Goal: Task Accomplishment & Management: Use online tool/utility

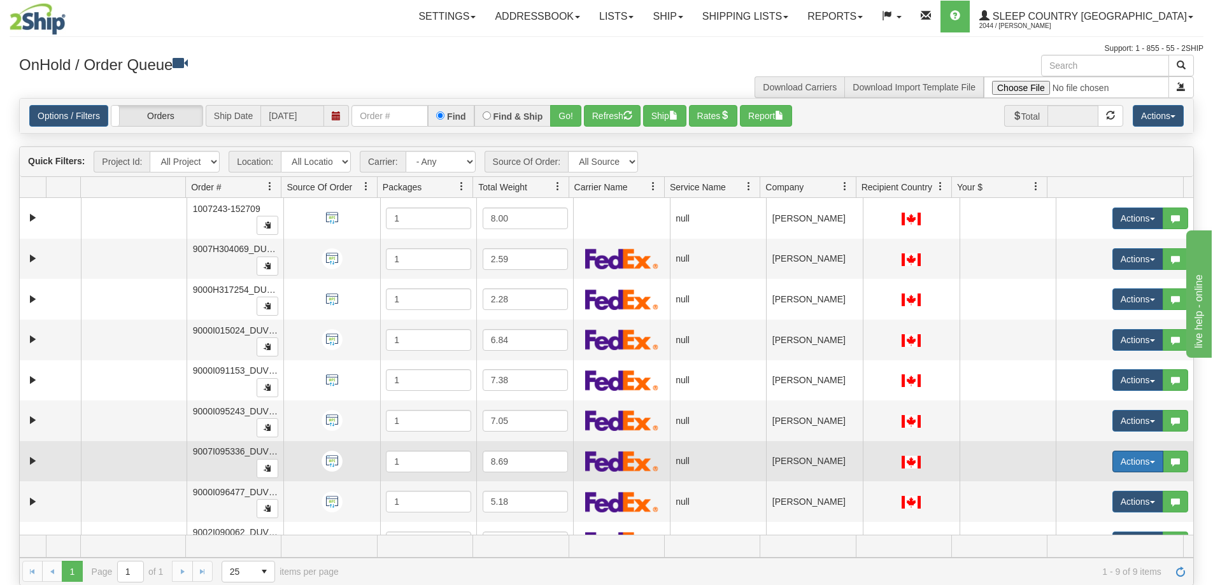
click at [1141, 458] on button "Actions" at bounding box center [1138, 462] width 51 height 22
click at [1082, 487] on span "Open" at bounding box center [1081, 486] width 31 height 10
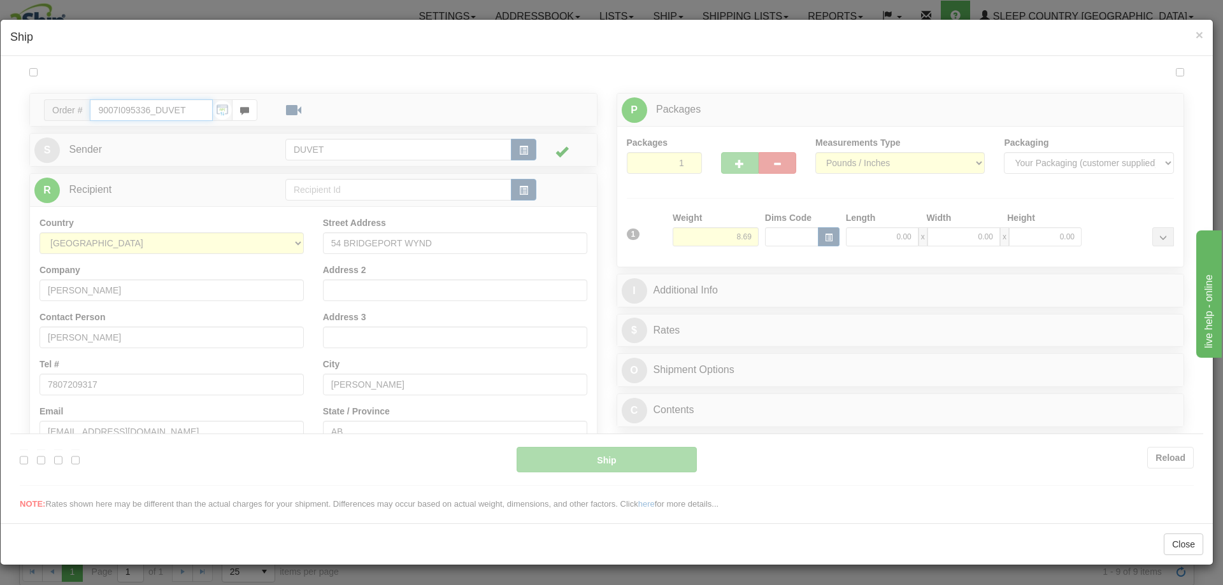
type input "06:48"
type input "16:00"
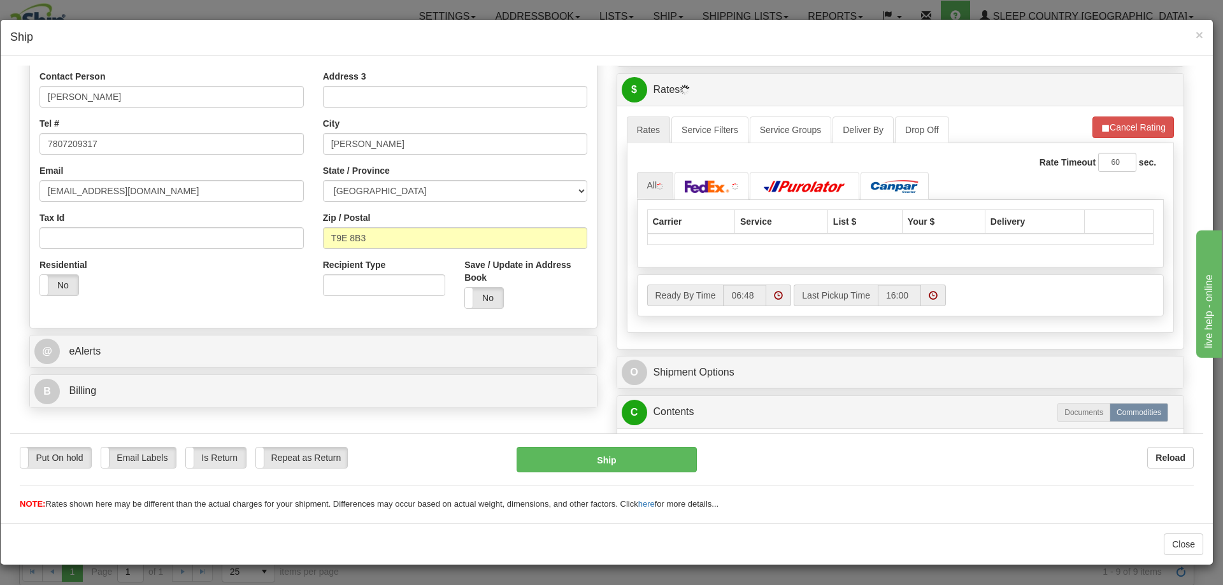
scroll to position [255, 0]
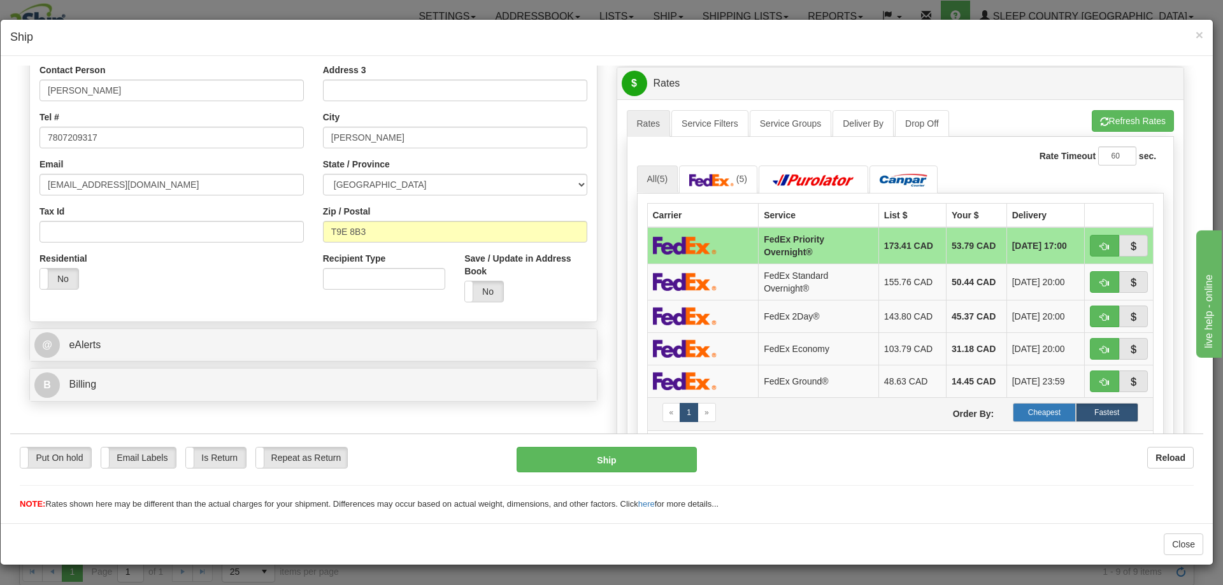
click at [1040, 412] on label "Cheapest" at bounding box center [1044, 412] width 62 height 19
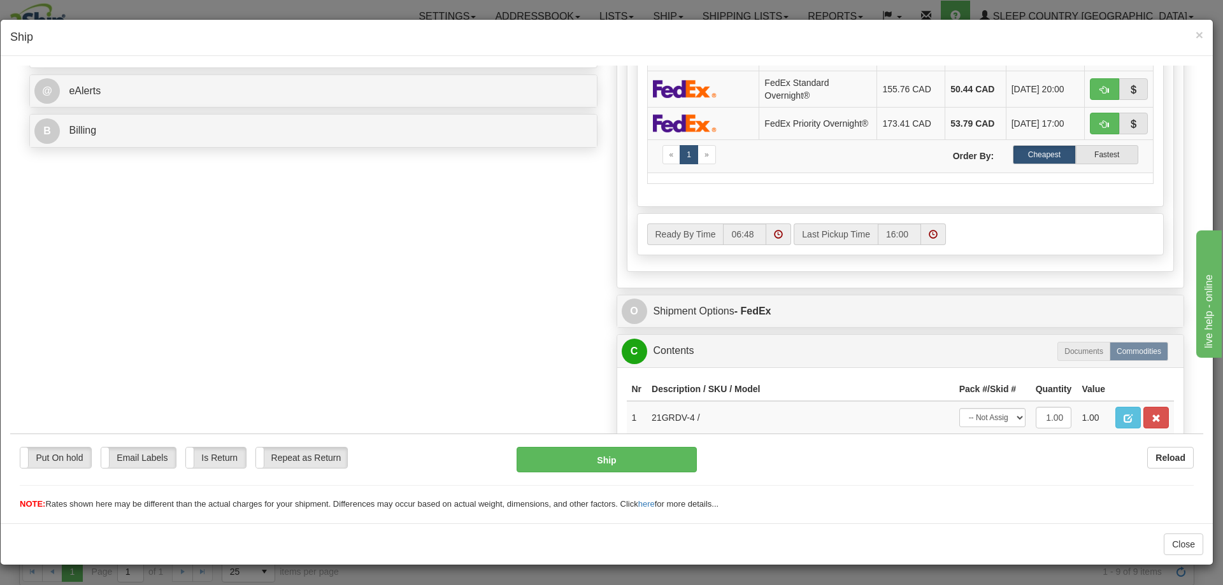
scroll to position [510, 0]
click at [606, 459] on button "Ship" at bounding box center [607, 458] width 180 height 25
type input "92"
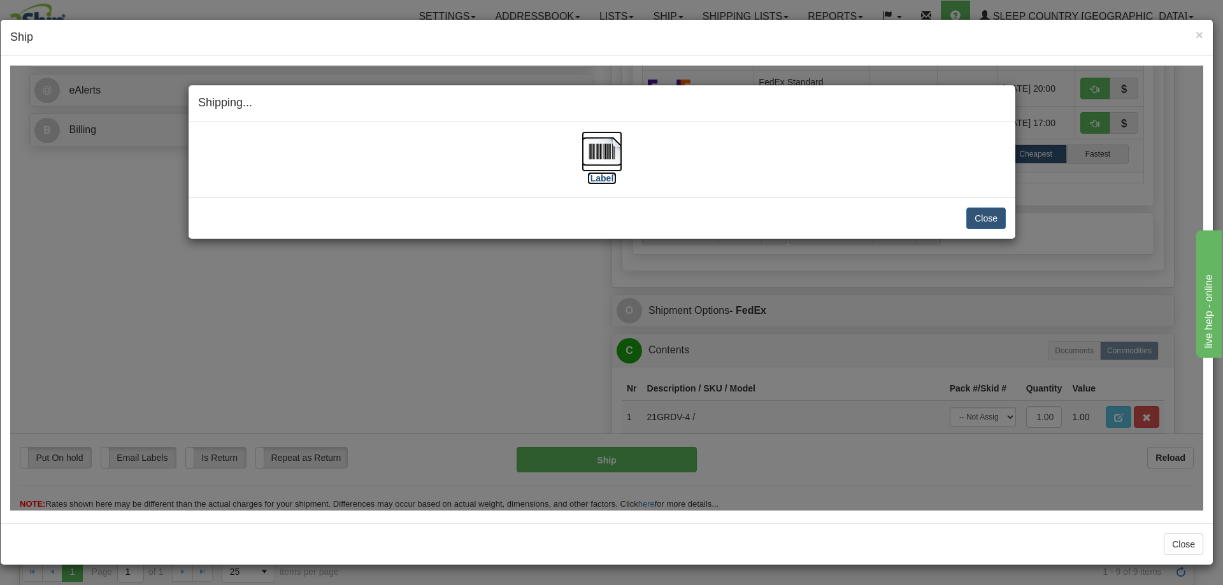
click at [603, 148] on img at bounding box center [602, 151] width 41 height 41
click at [1069, 313] on div "Shipping... Your SHIPMENT will EXPIRE in [Label] IMPORTANT NOTICE Embassy / Con…" at bounding box center [606, 287] width 1193 height 445
click at [992, 217] on button "Close" at bounding box center [985, 218] width 39 height 22
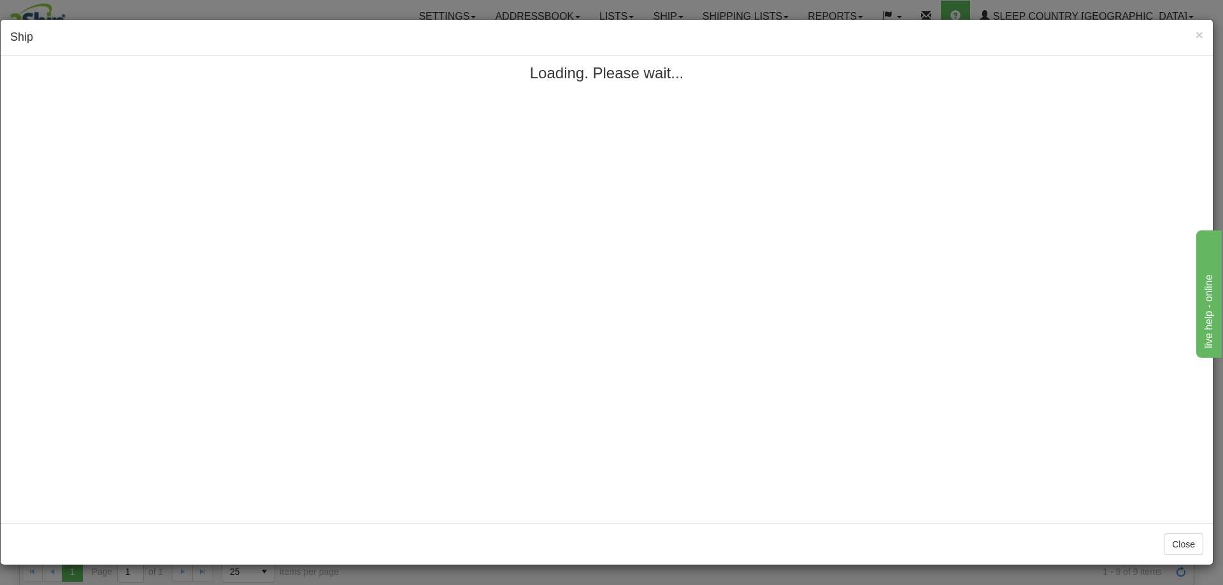
scroll to position [0, 0]
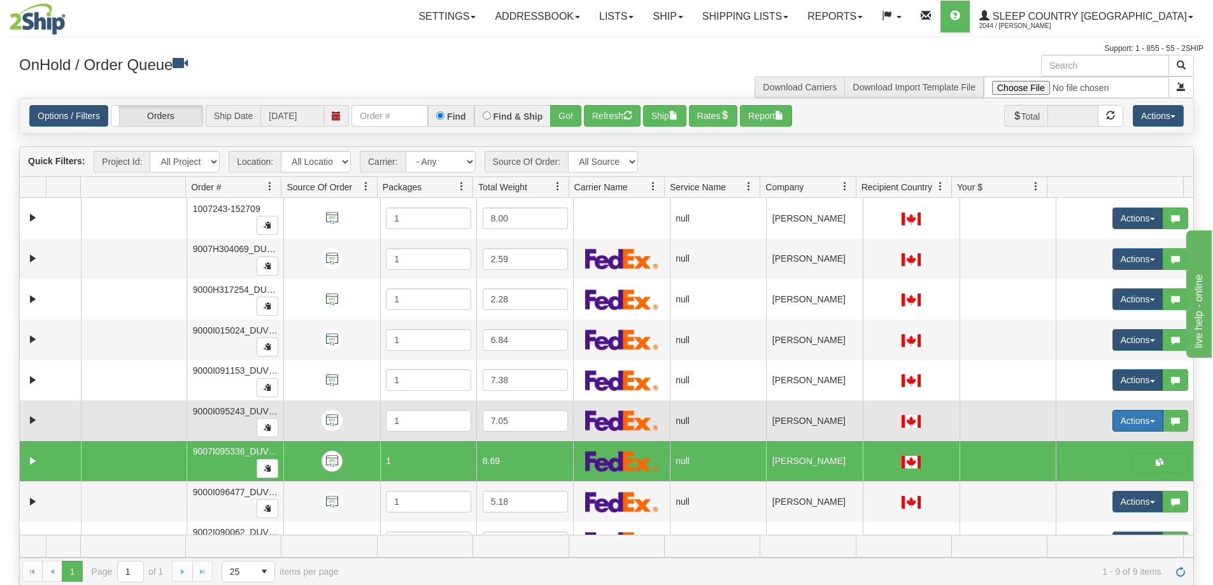
click at [1141, 420] on button "Actions" at bounding box center [1138, 421] width 51 height 22
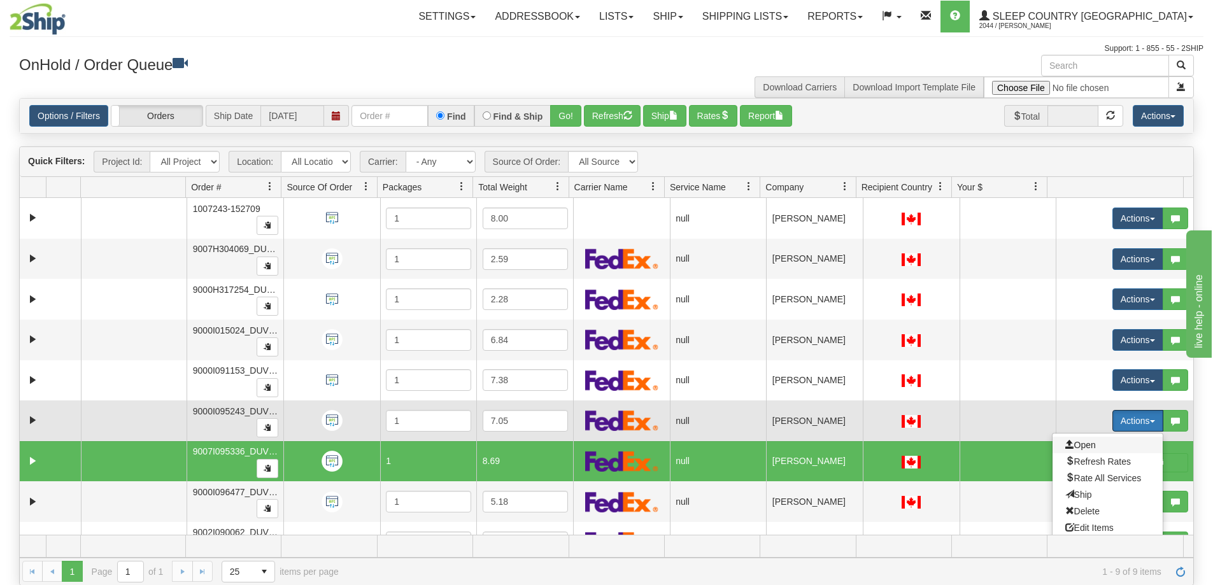
click at [1075, 445] on span "Open" at bounding box center [1081, 445] width 31 height 10
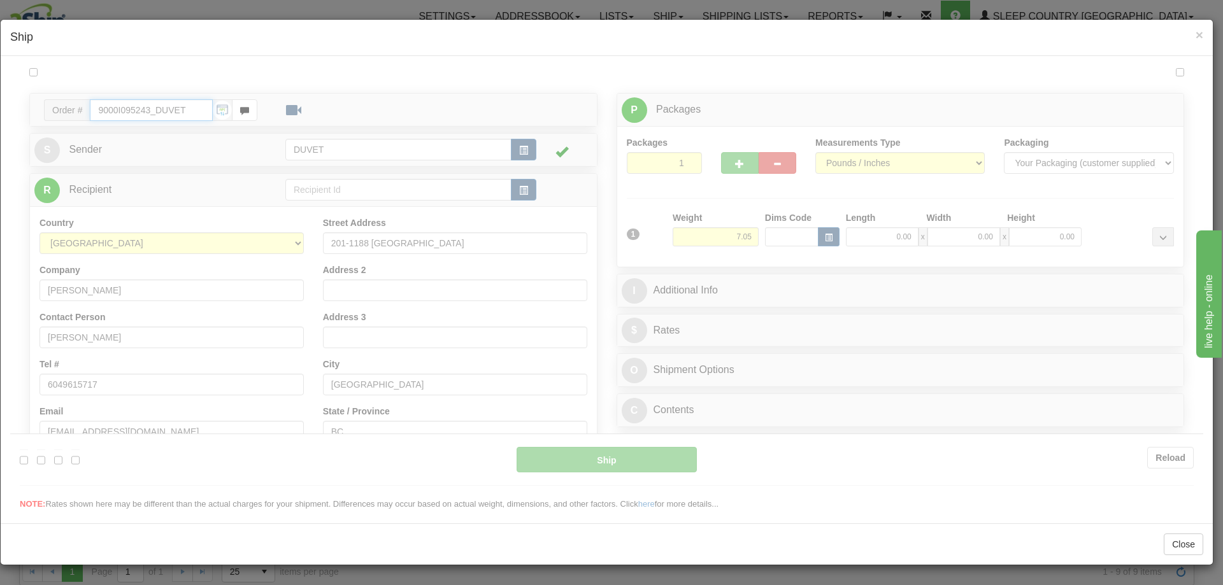
type input "06:49"
type input "16:00"
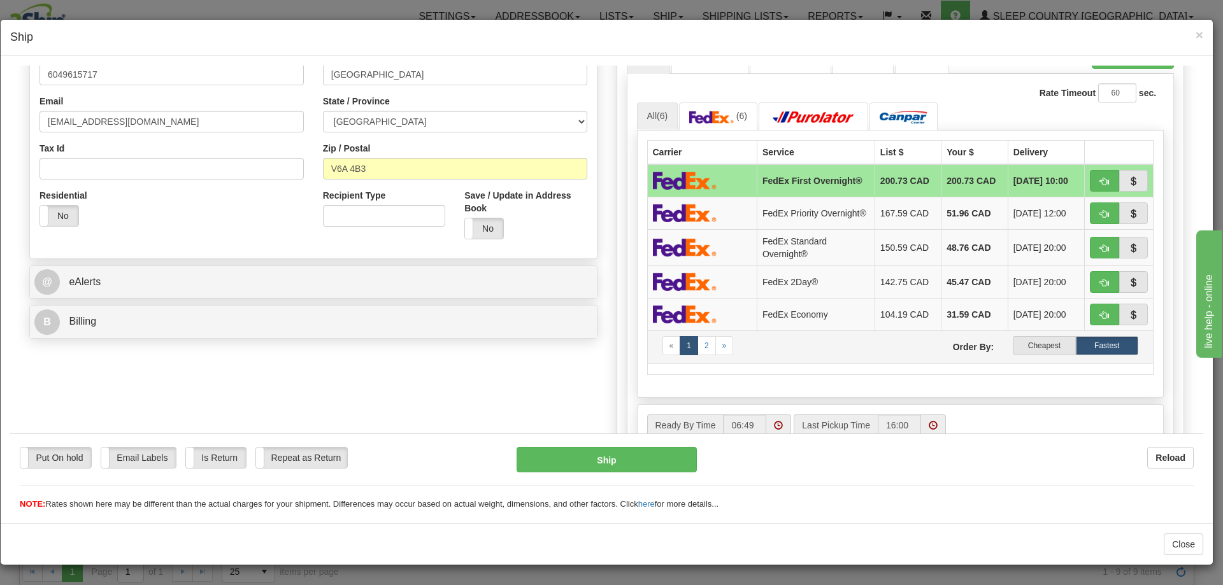
scroll to position [318, 0]
click at [1038, 346] on label "Cheapest" at bounding box center [1044, 344] width 62 height 19
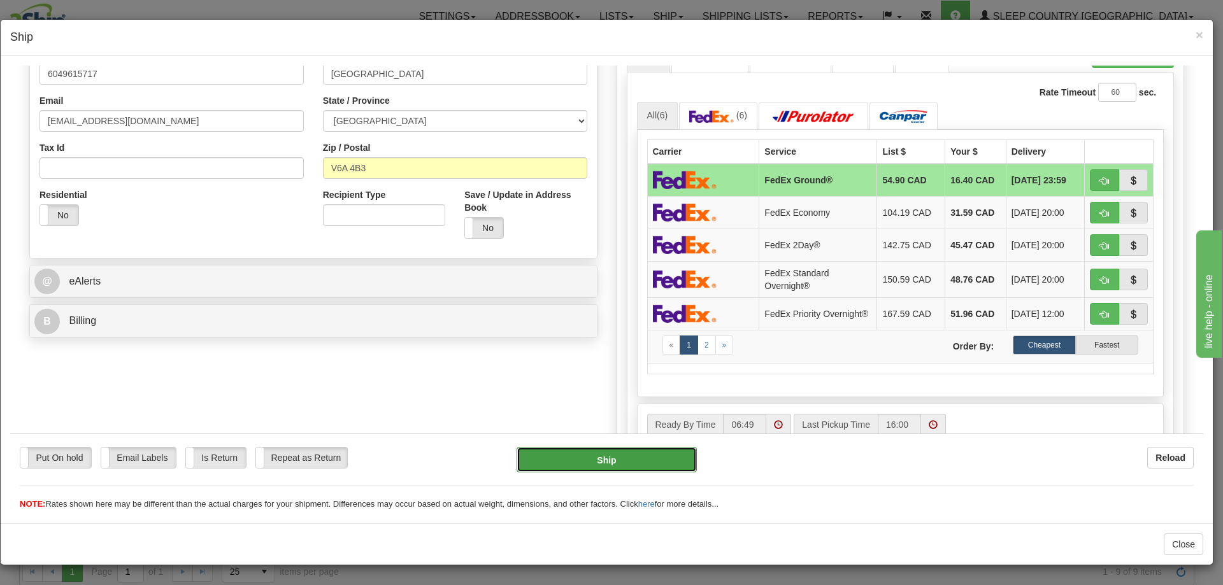
click at [597, 458] on button "Ship" at bounding box center [607, 458] width 180 height 25
type input "92"
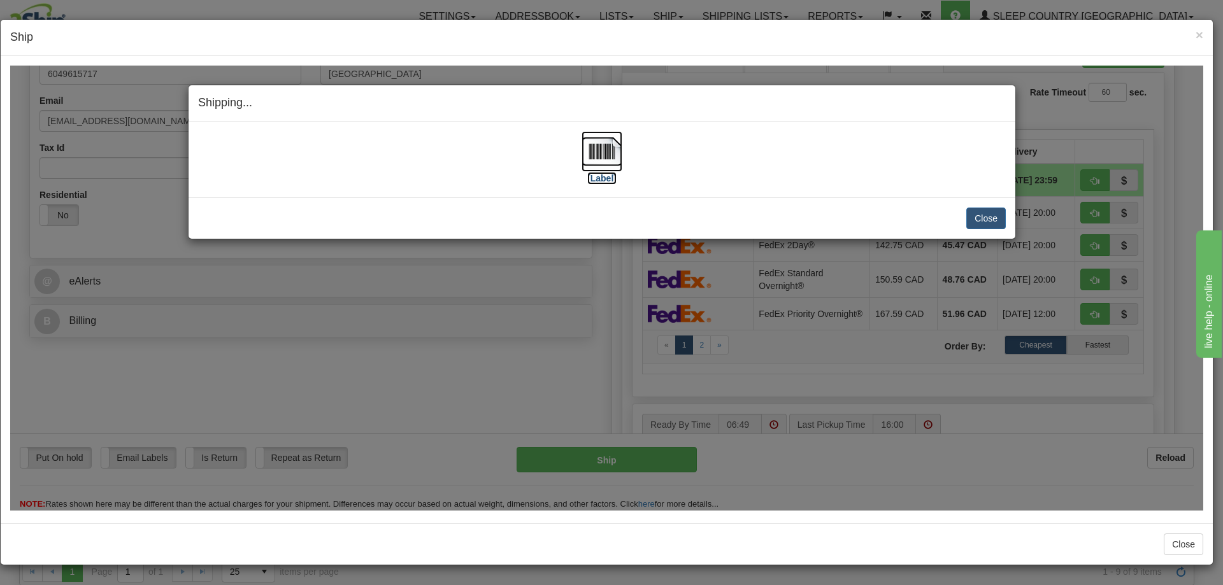
click at [599, 150] on img at bounding box center [602, 151] width 41 height 41
click at [996, 106] on h4 "Shipping... Your SHIPMENT will EXPIRE in" at bounding box center [602, 102] width 808 height 17
click at [989, 217] on button "Close" at bounding box center [985, 218] width 39 height 22
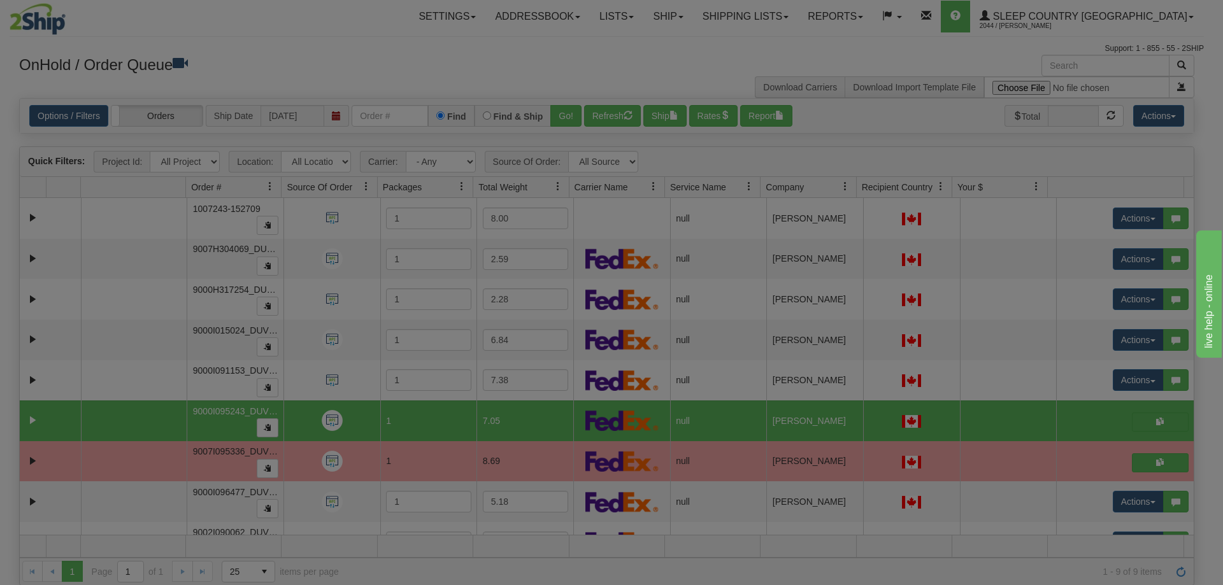
scroll to position [0, 0]
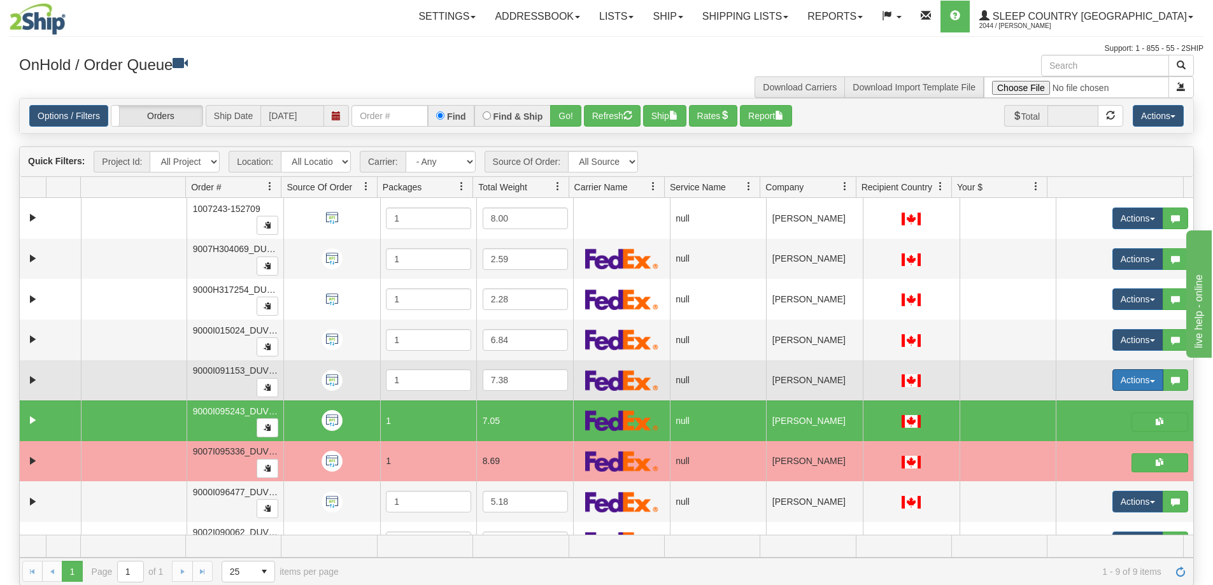
click at [1144, 377] on button "Actions" at bounding box center [1138, 380] width 51 height 22
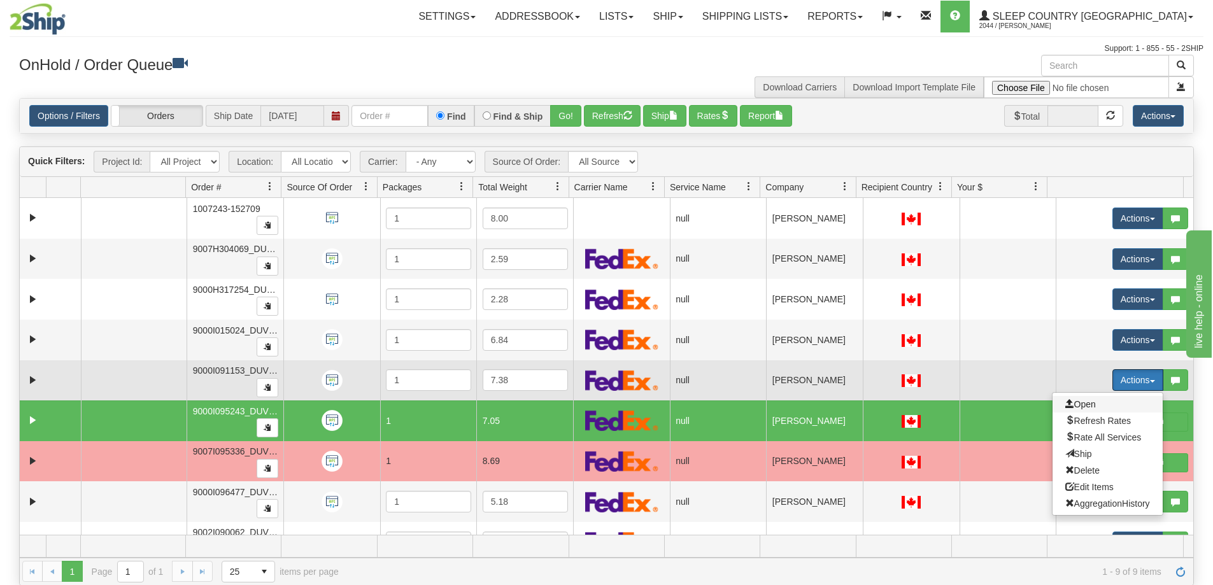
click at [1075, 401] on span "Open" at bounding box center [1081, 404] width 31 height 10
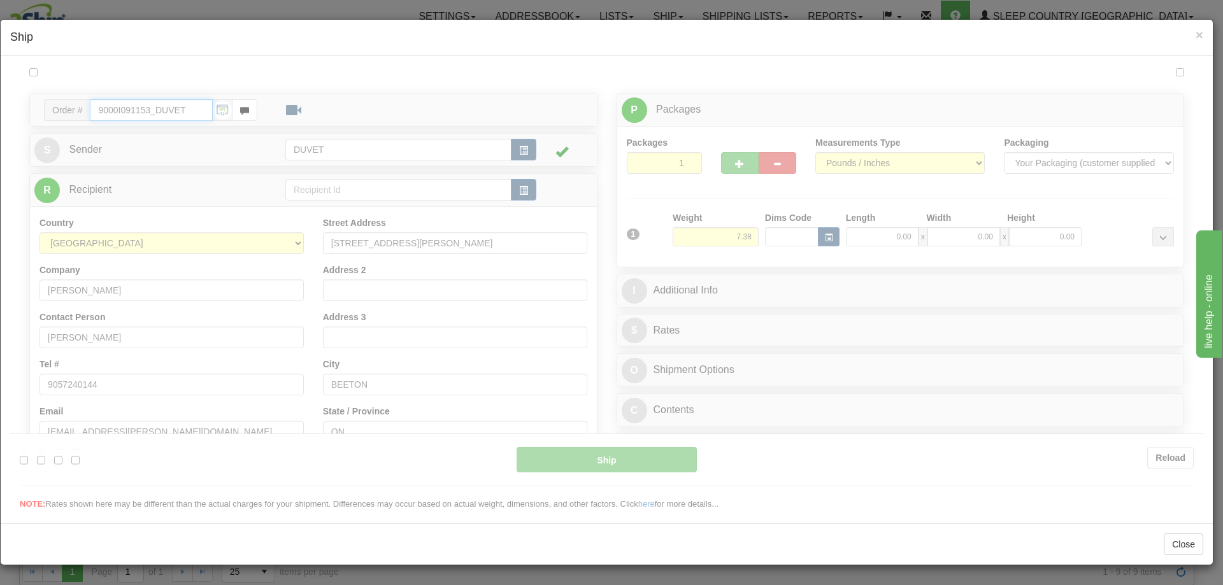
type input "06:50"
type input "16:00"
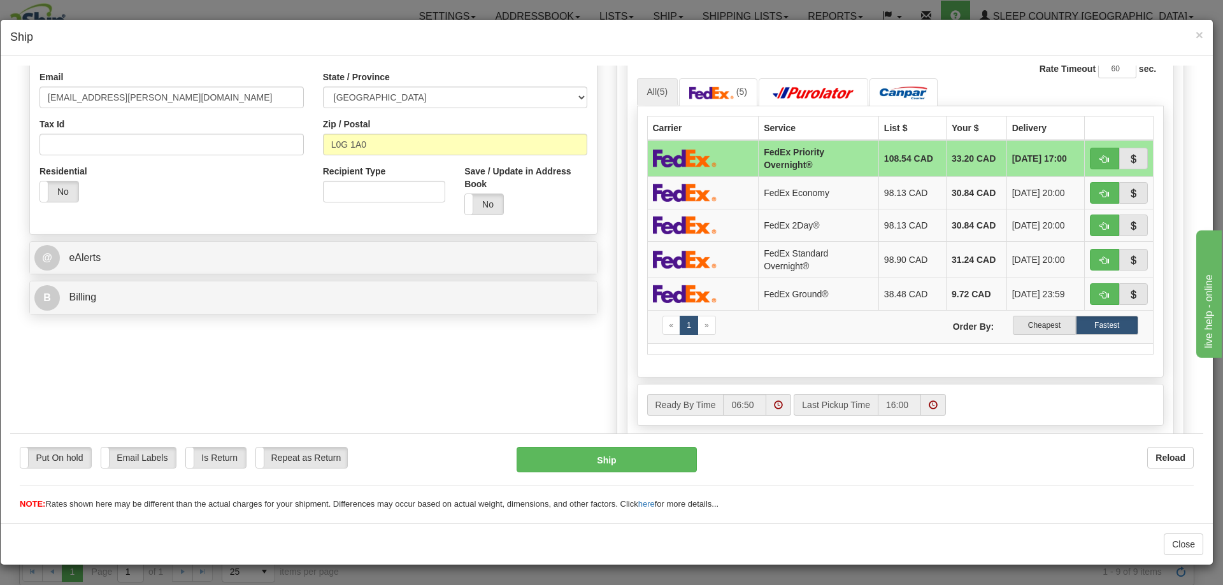
scroll to position [382, 0]
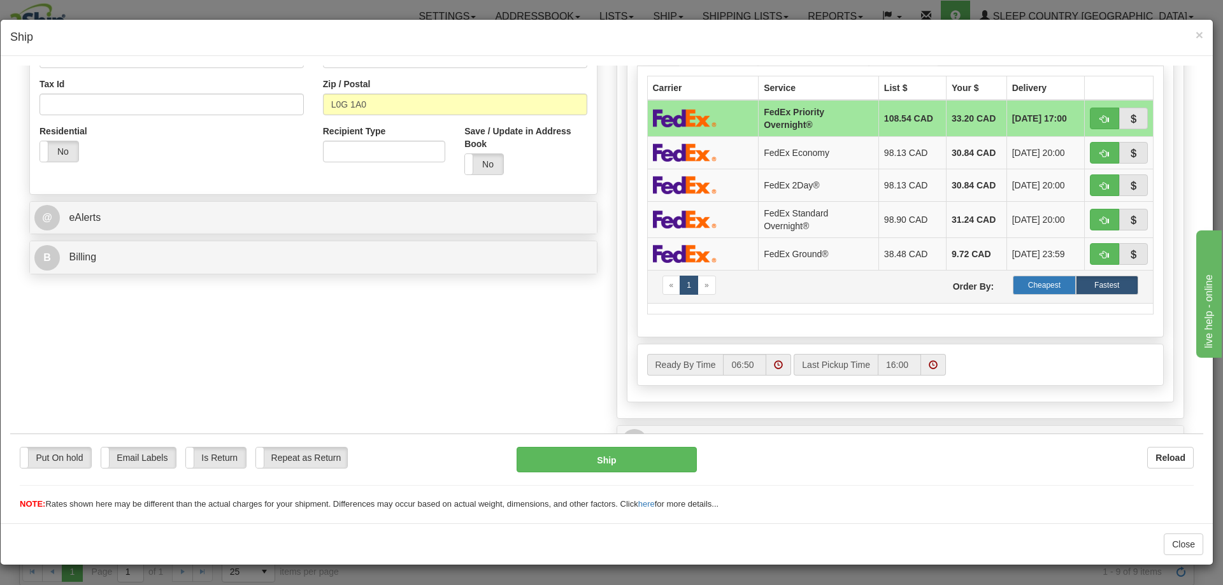
click at [1039, 283] on label "Cheapest" at bounding box center [1044, 284] width 62 height 19
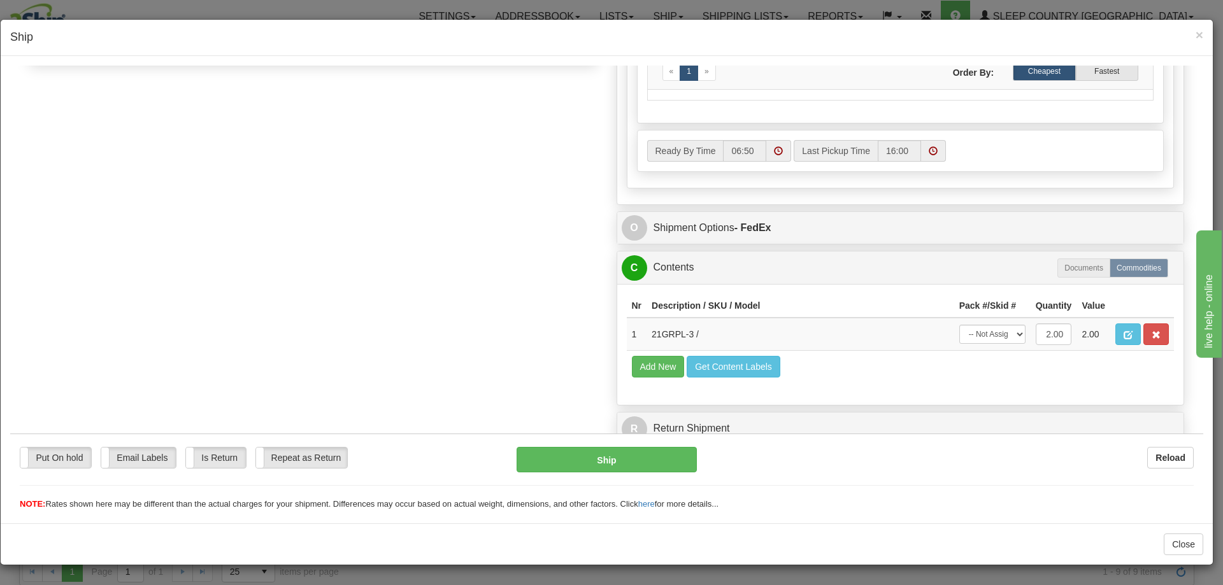
scroll to position [603, 0]
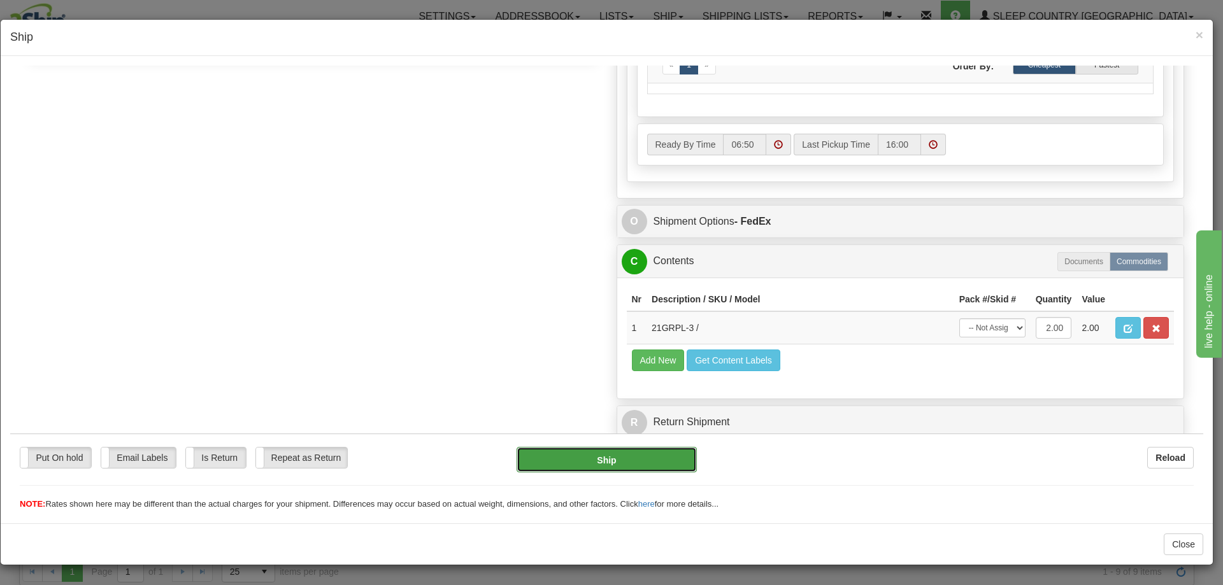
click at [602, 457] on button "Ship" at bounding box center [607, 458] width 180 height 25
type input "92"
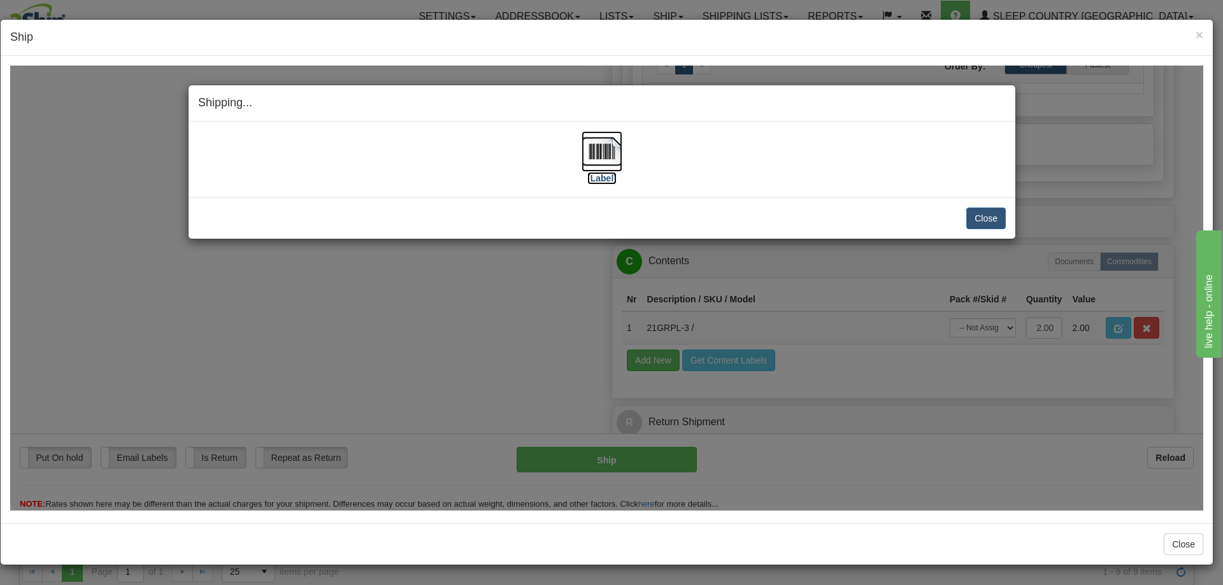
click at [603, 150] on img at bounding box center [602, 151] width 41 height 41
click at [994, 214] on button "Close" at bounding box center [985, 218] width 39 height 22
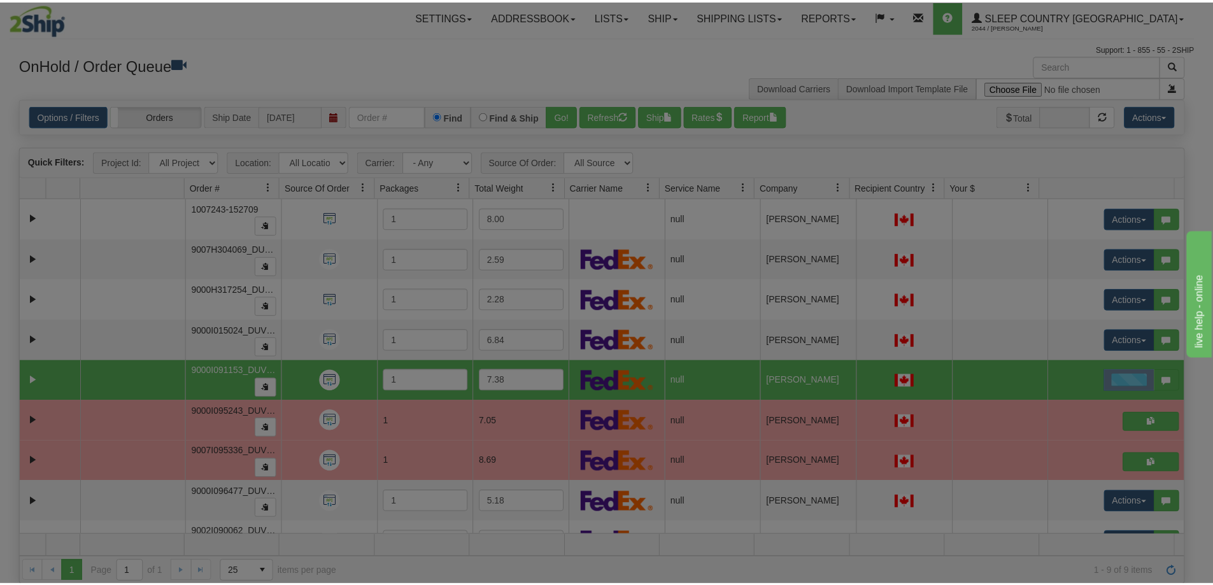
scroll to position [0, 0]
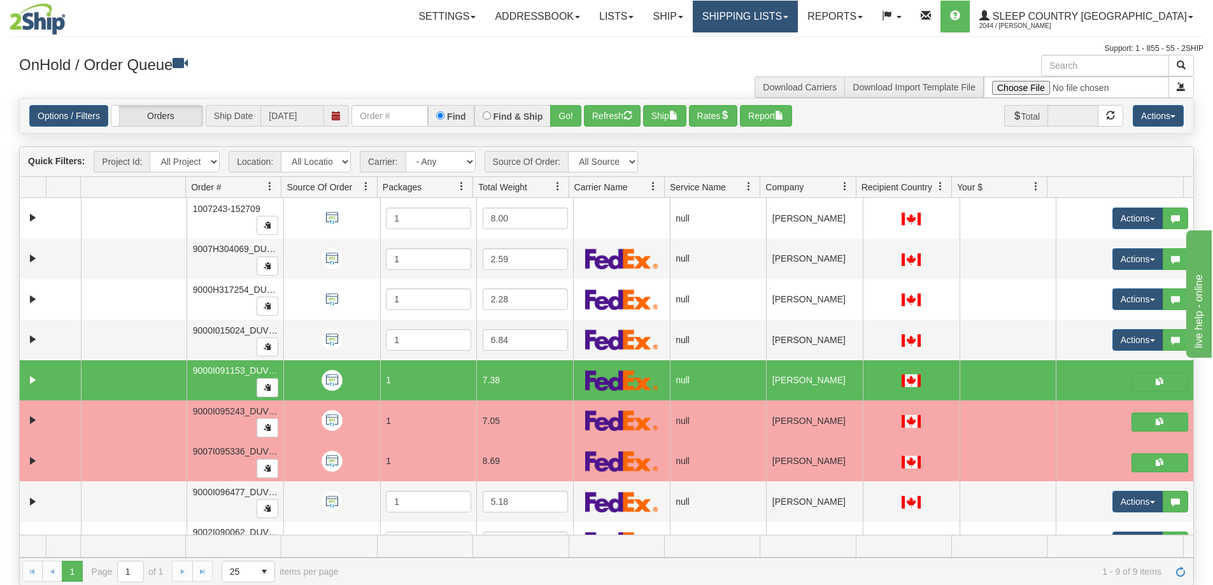
click at [798, 13] on link "Shipping lists" at bounding box center [745, 17] width 105 height 32
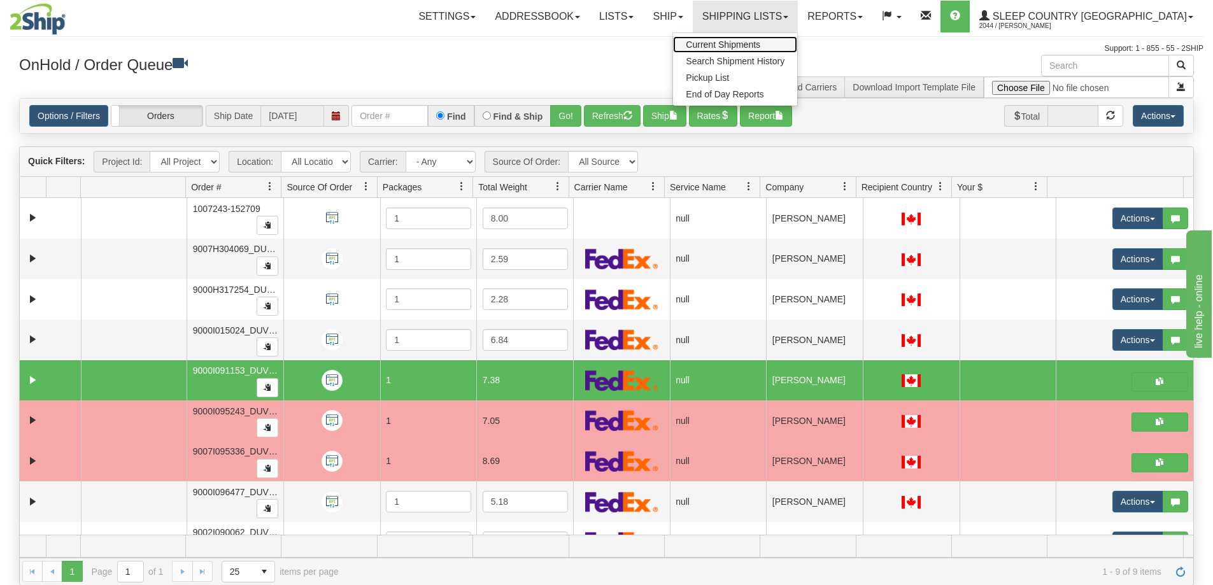
click at [761, 45] on span "Current Shipments" at bounding box center [723, 44] width 75 height 10
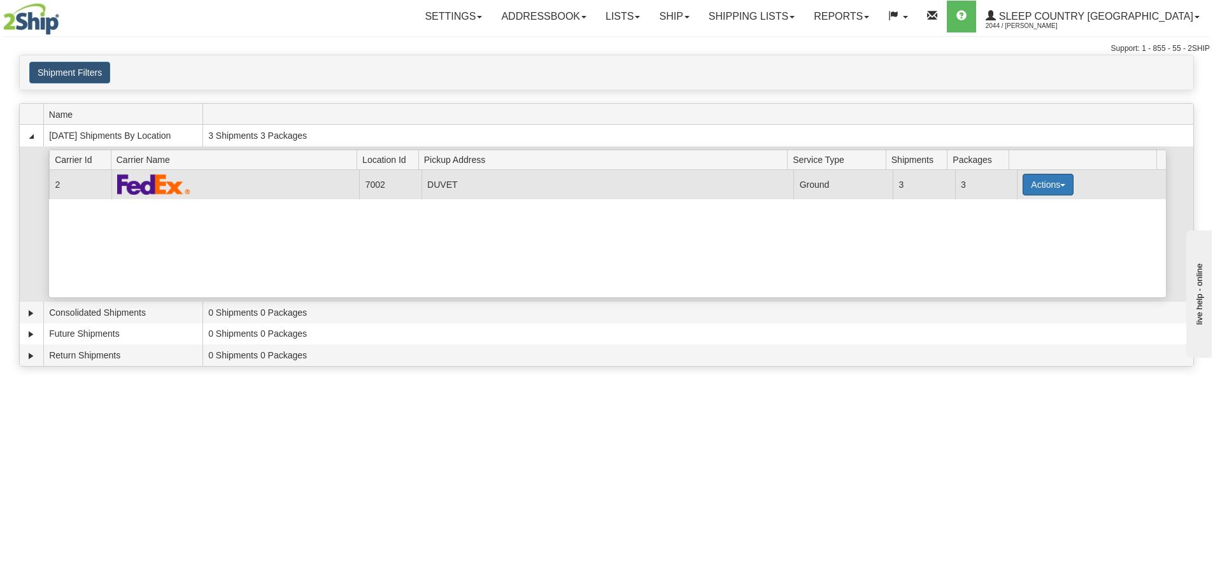
click at [1059, 183] on button "Actions" at bounding box center [1048, 185] width 51 height 22
click at [1015, 242] on span "Pickup" at bounding box center [1001, 241] width 34 height 9
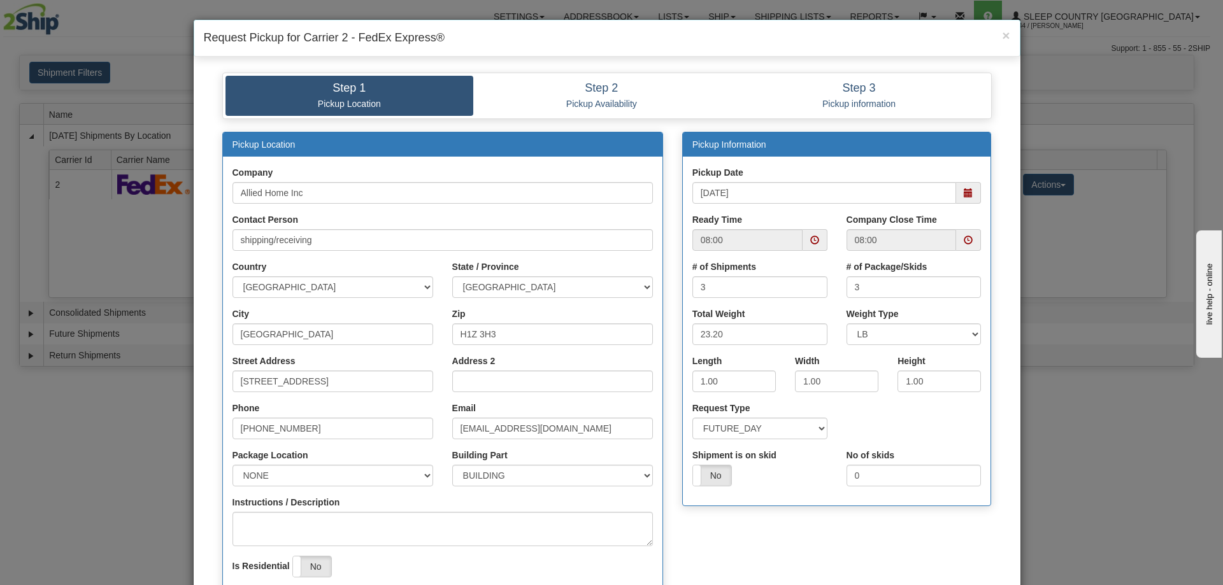
click at [964, 239] on span at bounding box center [968, 240] width 9 height 9
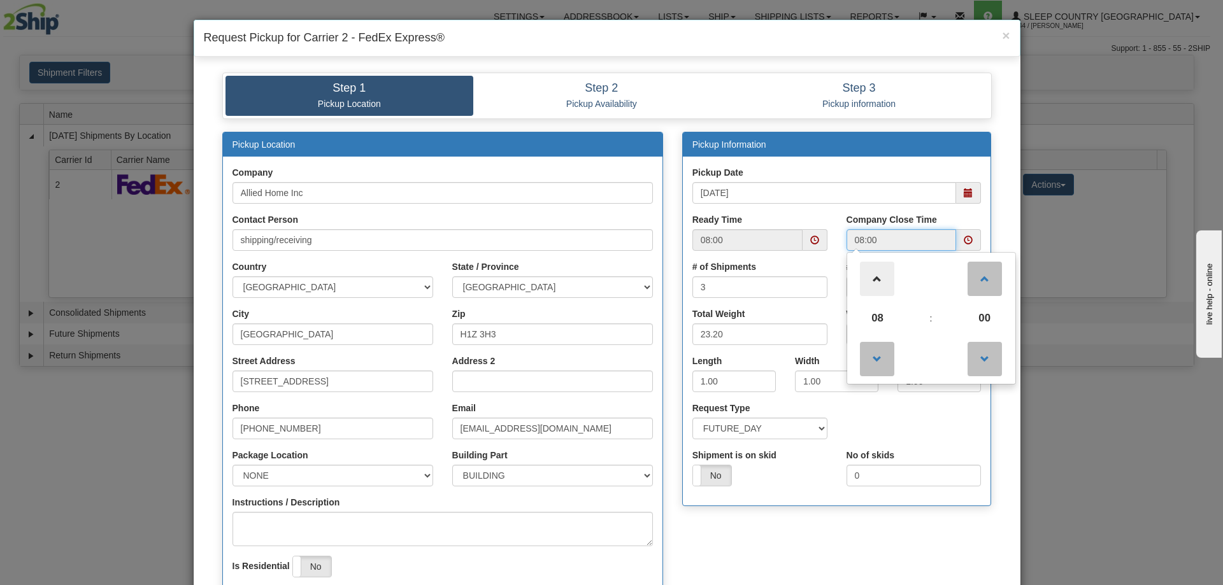
click at [873, 283] on span at bounding box center [877, 279] width 34 height 34
click at [873, 282] on span at bounding box center [877, 279] width 34 height 34
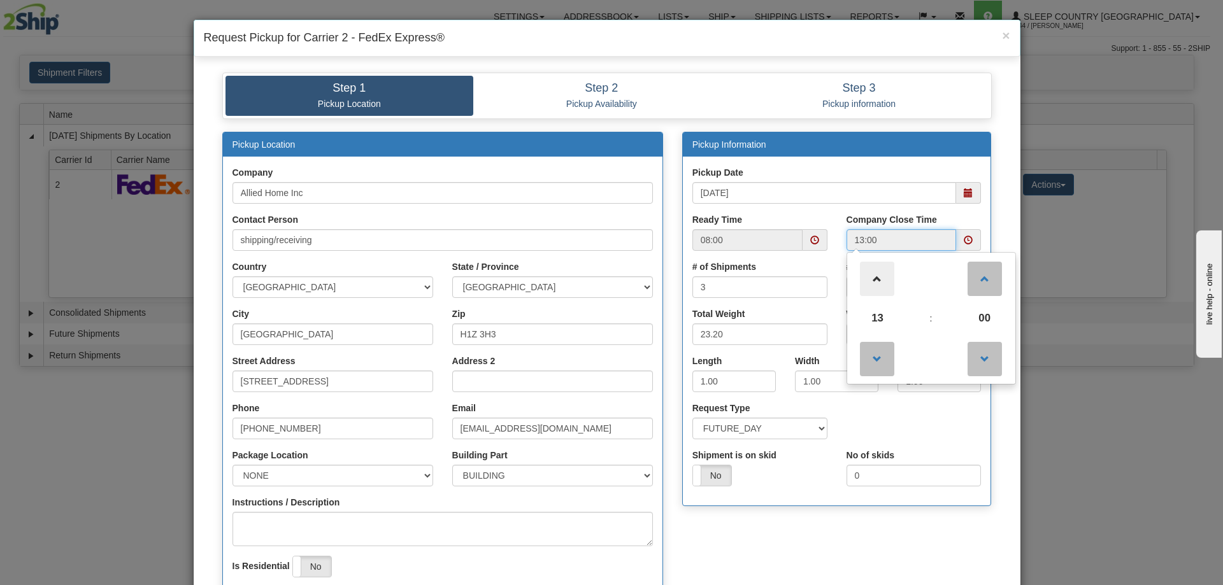
click at [873, 282] on span at bounding box center [877, 279] width 34 height 34
type input "15:00"
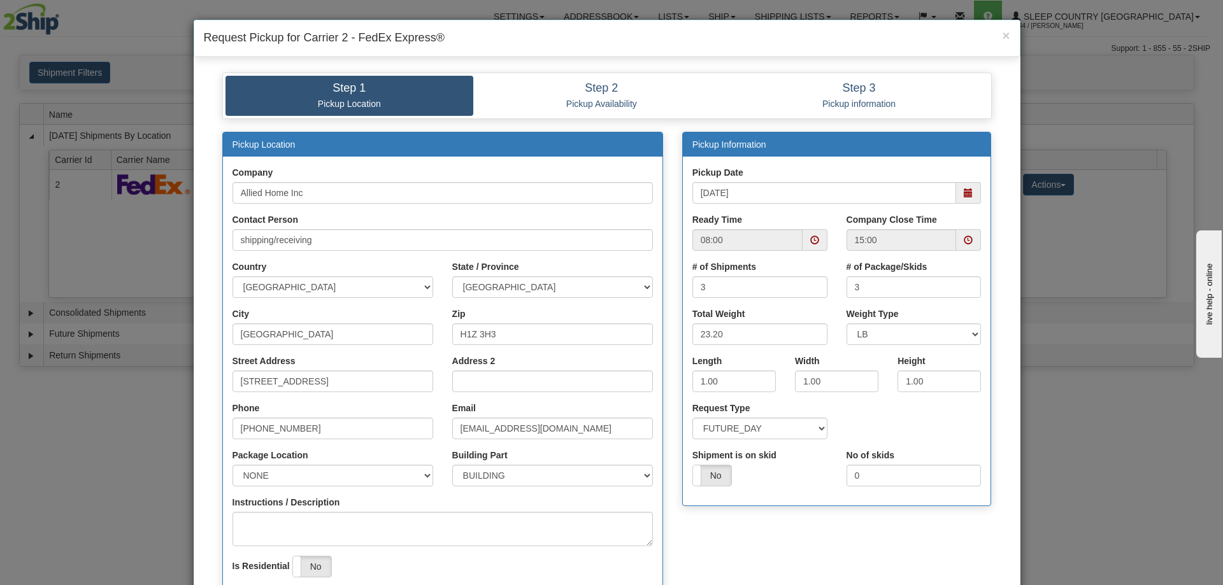
click at [795, 505] on div "Pickup Date 09/16/2025 Ready Time 08:00 Company Close Time 15:00 # of Shipments…" at bounding box center [837, 331] width 308 height 350
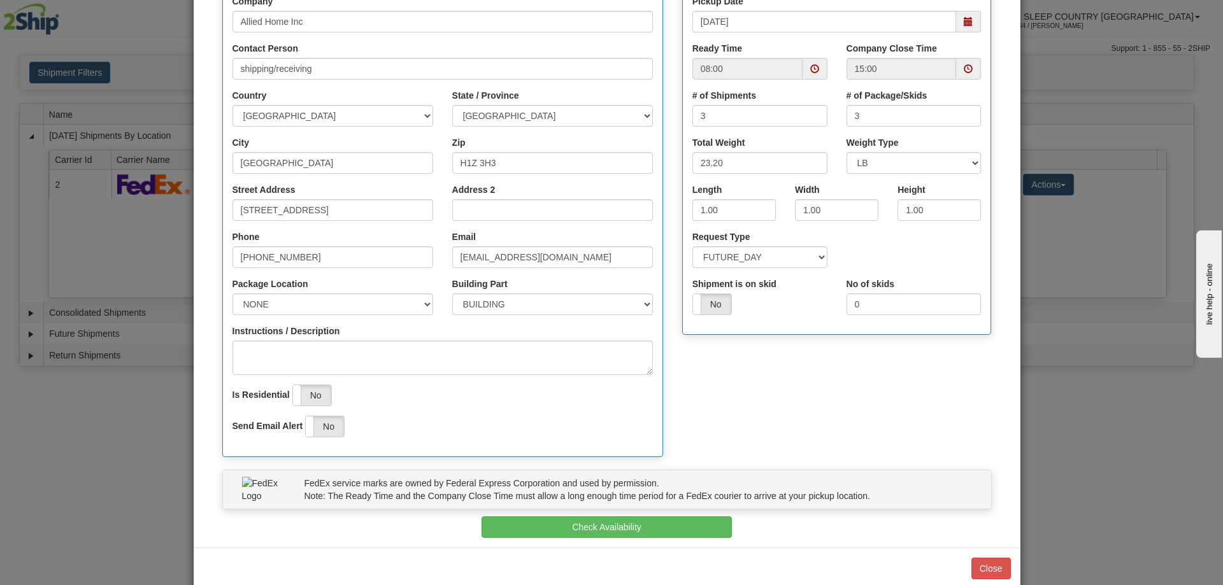
scroll to position [195, 0]
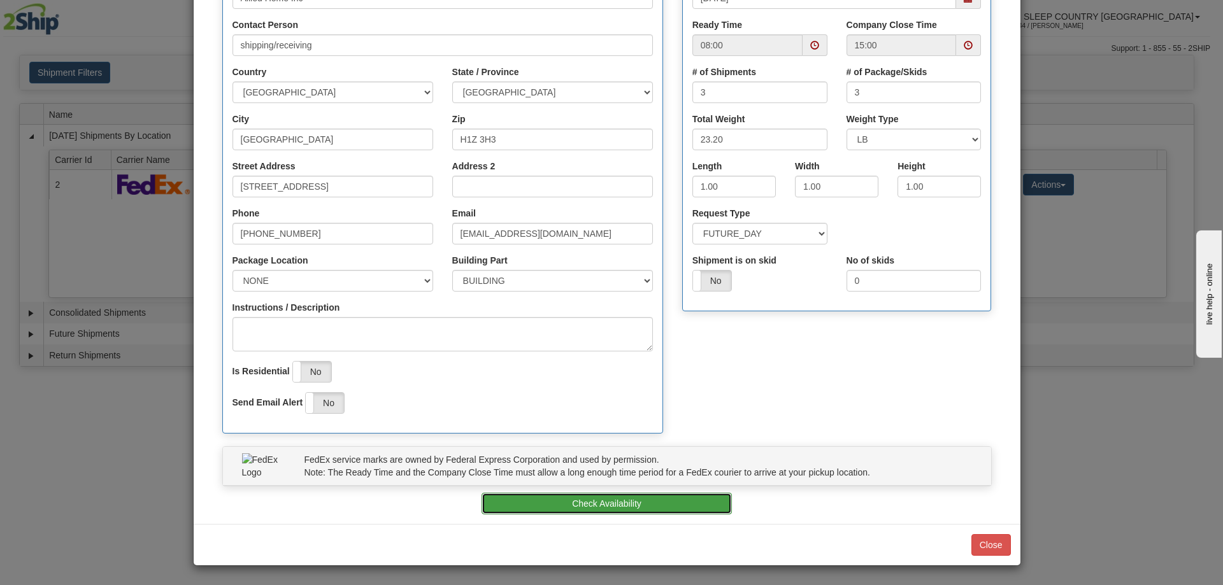
click at [591, 502] on button "Check Availability" at bounding box center [607, 504] width 250 height 22
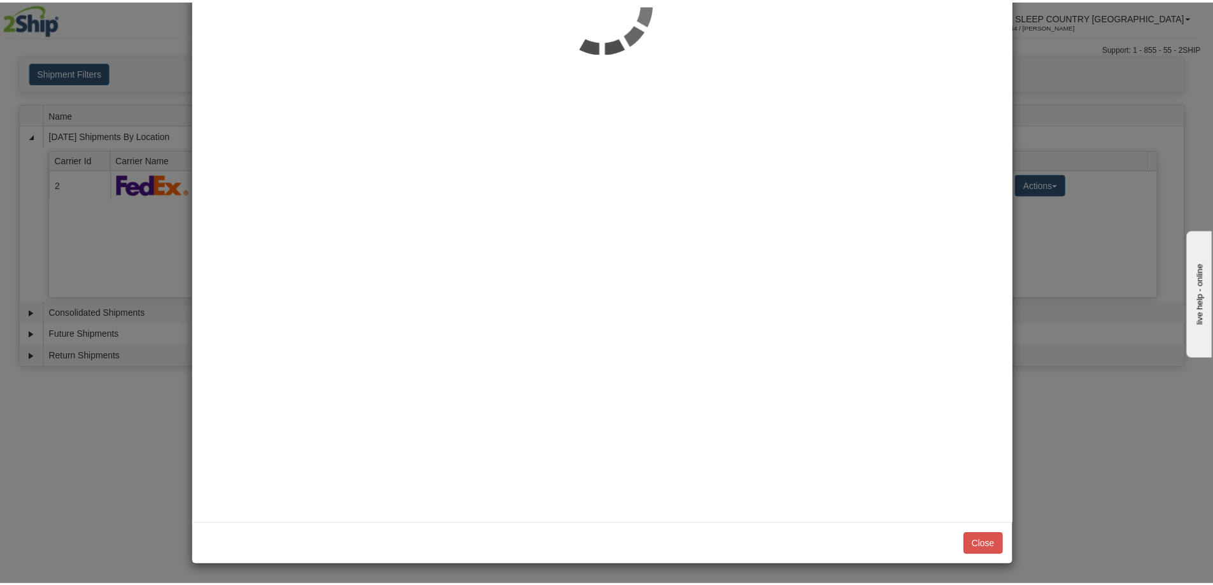
scroll to position [0, 0]
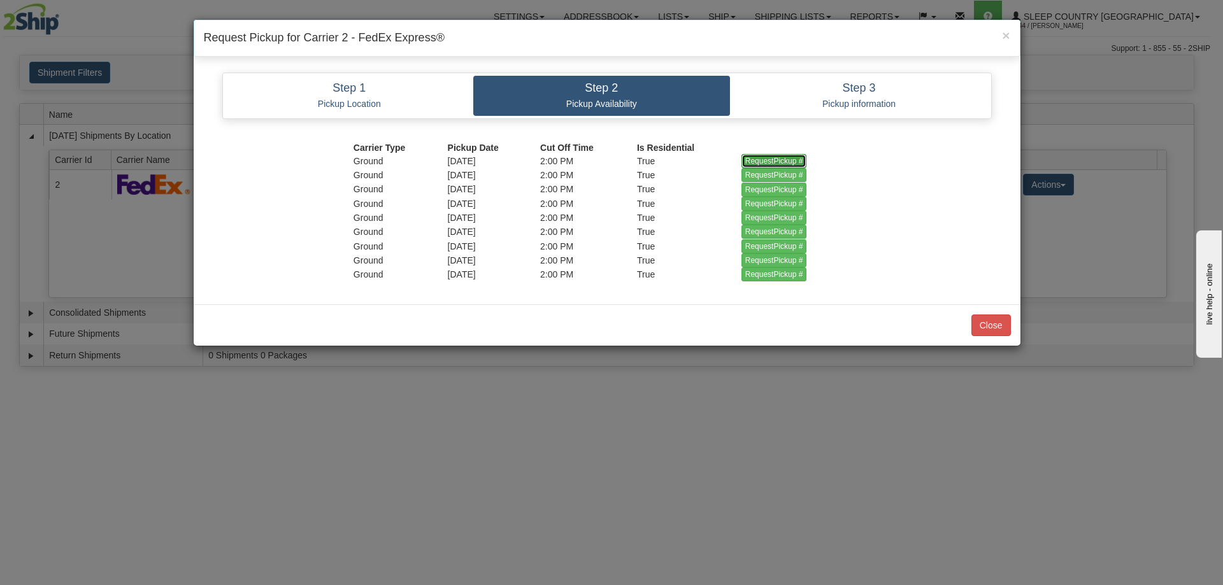
click at [787, 157] on input "RequestPickup #" at bounding box center [774, 161] width 66 height 14
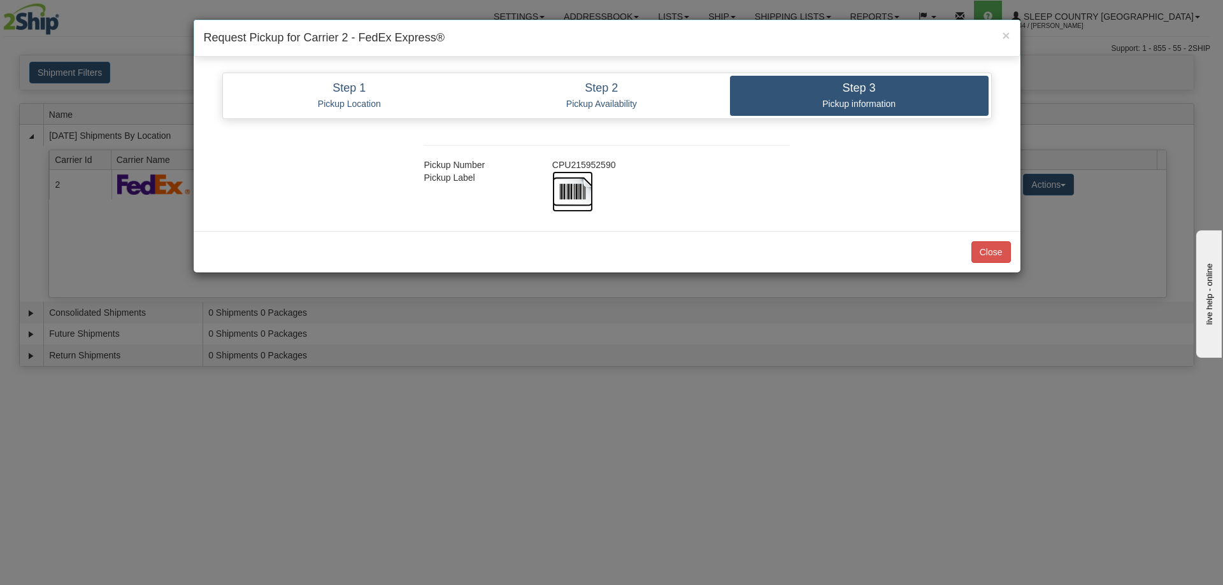
click at [566, 193] on img at bounding box center [572, 191] width 41 height 41
click at [972, 197] on div "Pickup Number CPU215952590 Pickup Label" at bounding box center [607, 172] width 808 height 80
click at [997, 250] on button "Close" at bounding box center [990, 252] width 39 height 22
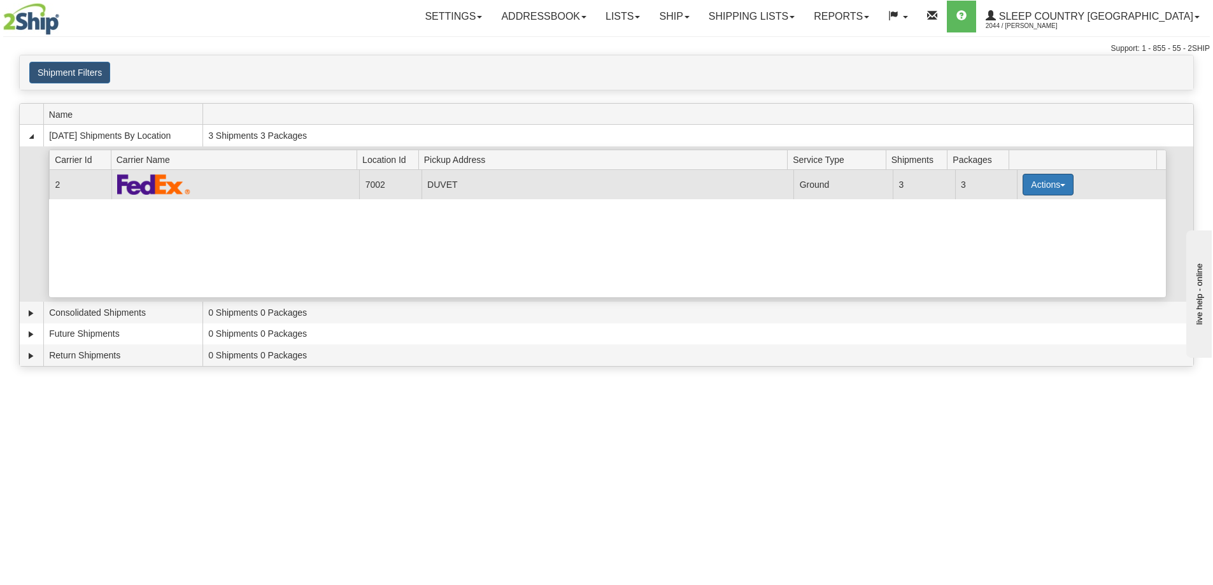
click at [1060, 182] on button "Actions" at bounding box center [1048, 185] width 51 height 22
click at [1011, 227] on span "Close" at bounding box center [998, 224] width 29 height 9
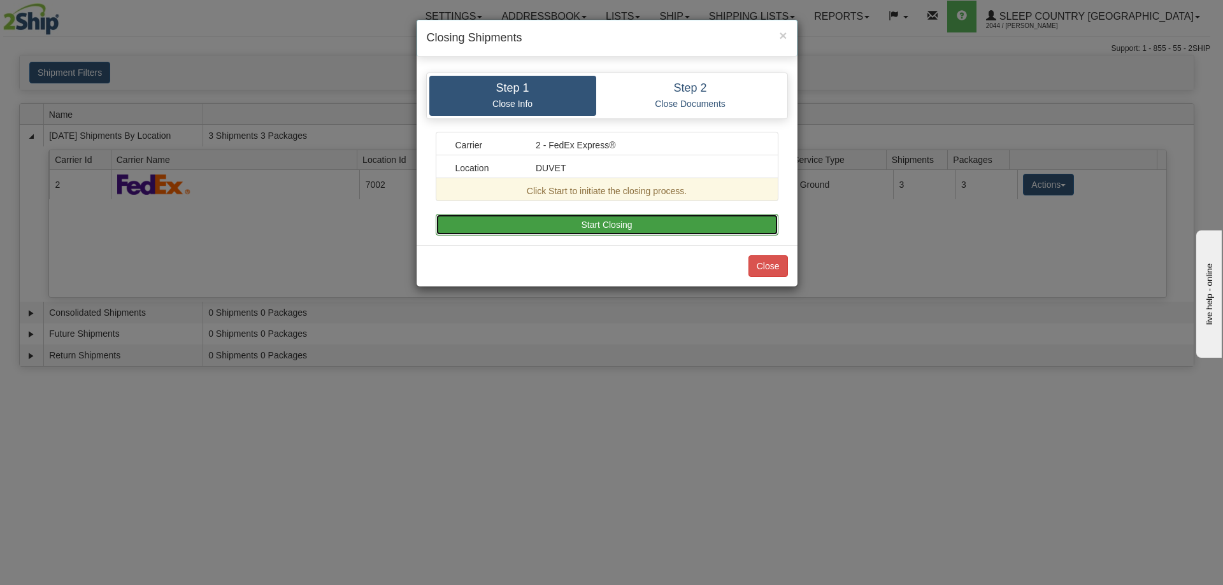
click at [611, 223] on button "Start Closing" at bounding box center [607, 225] width 343 height 22
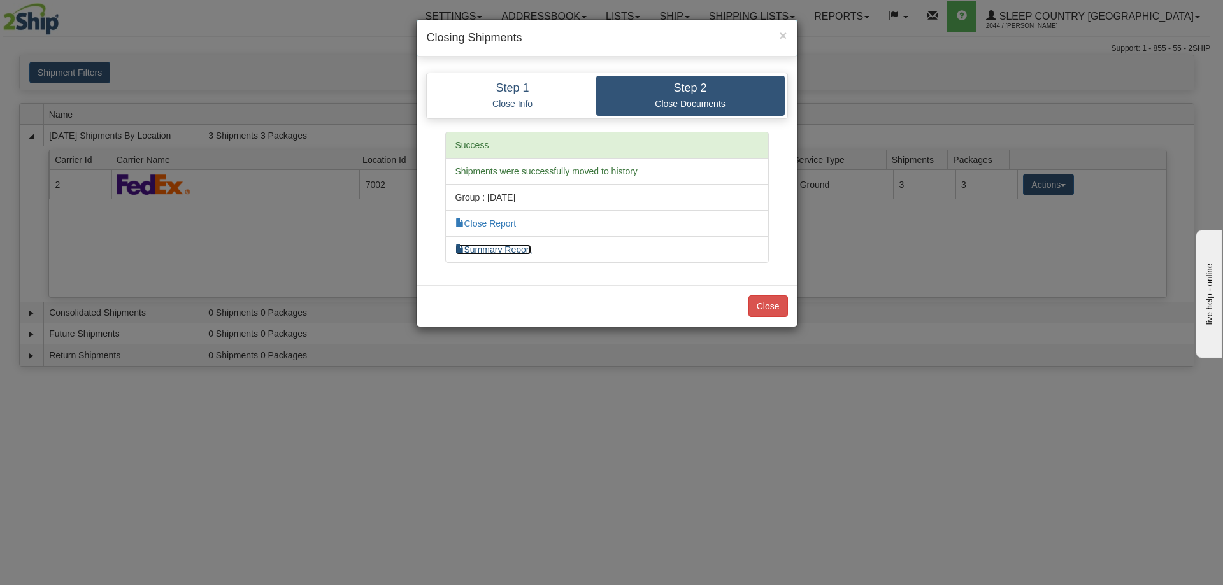
click at [482, 248] on link "Summary Report" at bounding box center [493, 250] width 76 height 10
click at [487, 224] on link "Close Report" at bounding box center [485, 223] width 61 height 10
click at [778, 303] on button "Close" at bounding box center [767, 307] width 39 height 22
